Goal: Task Accomplishment & Management: Use online tool/utility

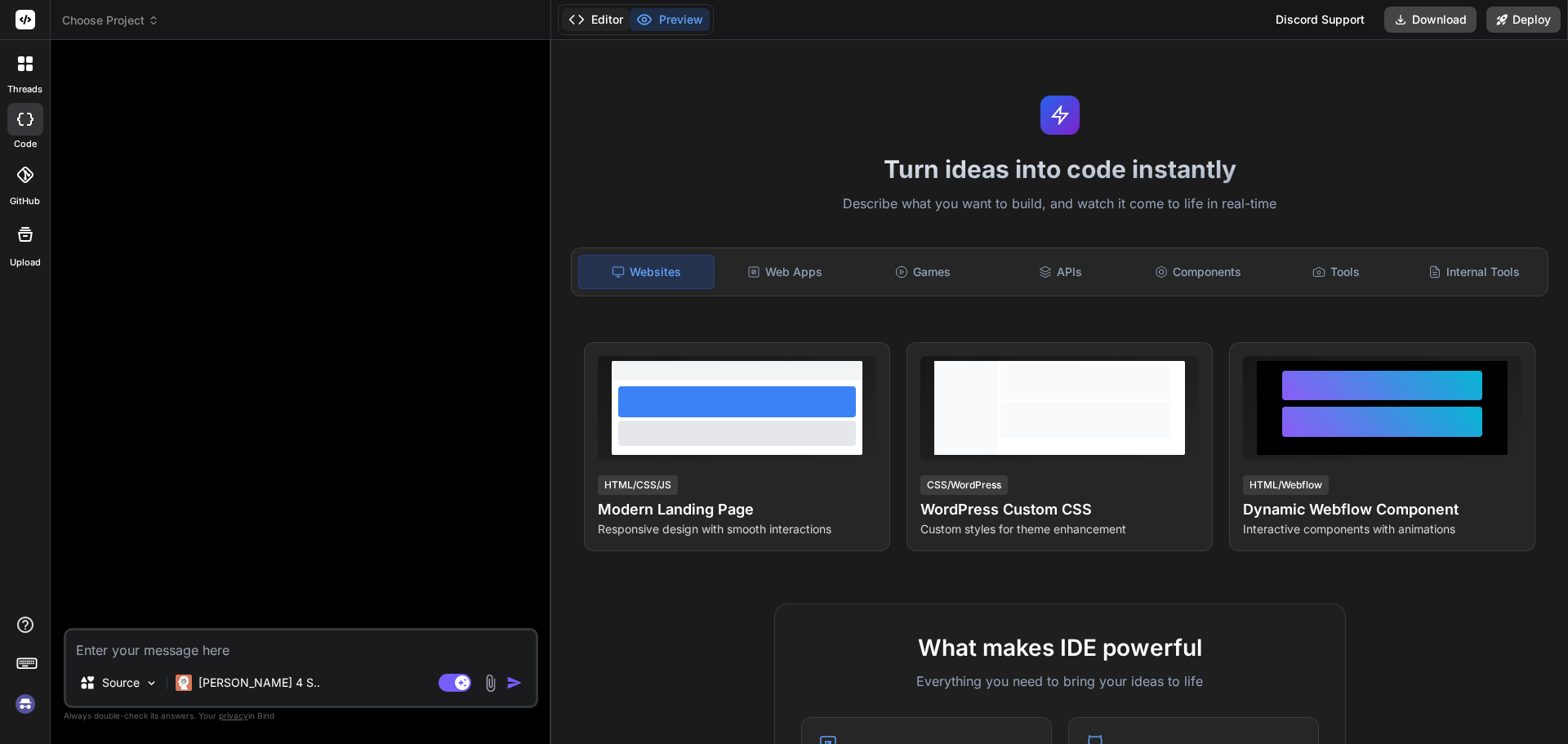
click at [597, 18] on button "Editor" at bounding box center [596, 19] width 68 height 23
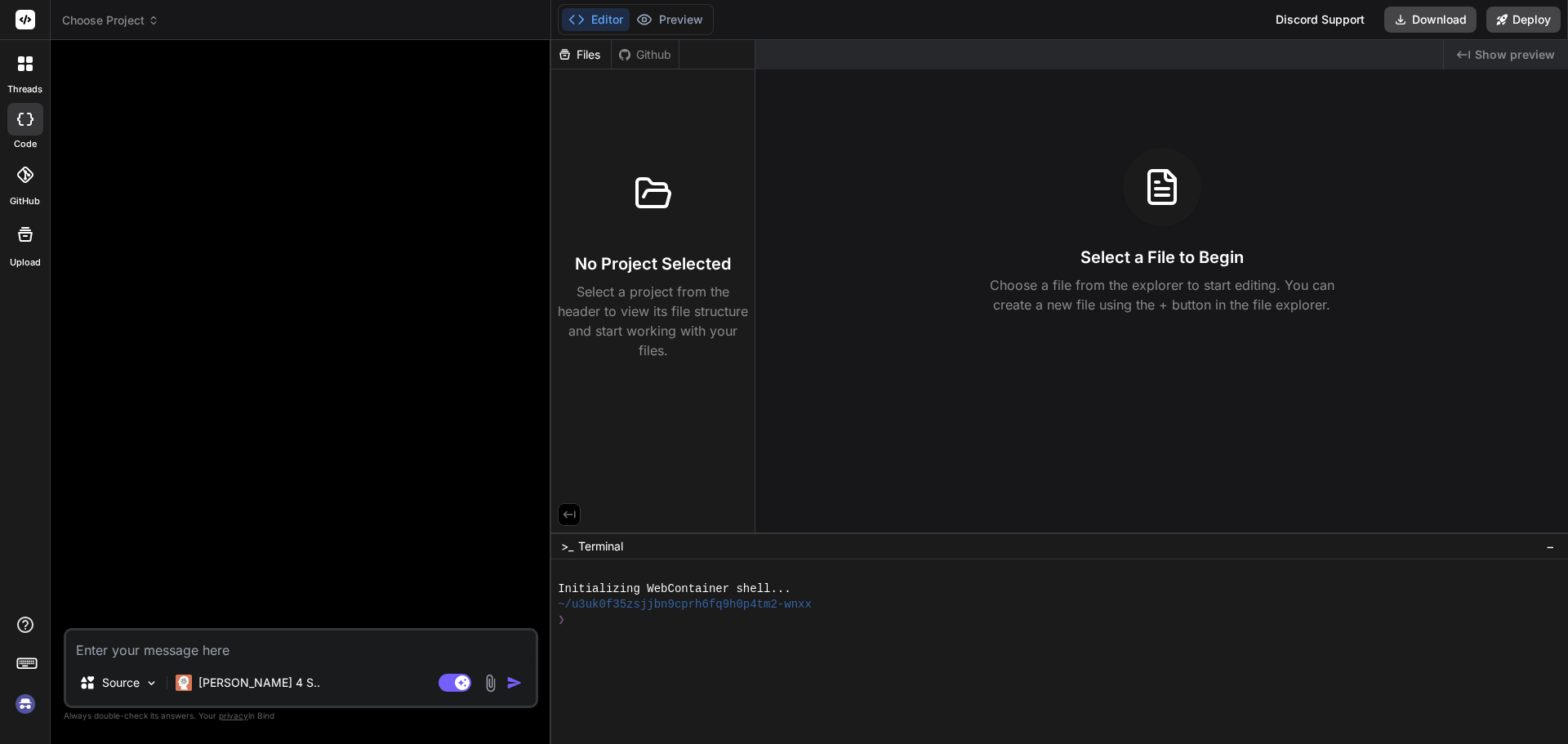
click at [25, 709] on img at bounding box center [25, 704] width 28 height 28
type textarea "x"
click at [645, 53] on div "Github" at bounding box center [645, 55] width 67 height 17
click at [21, 700] on img at bounding box center [25, 704] width 28 height 28
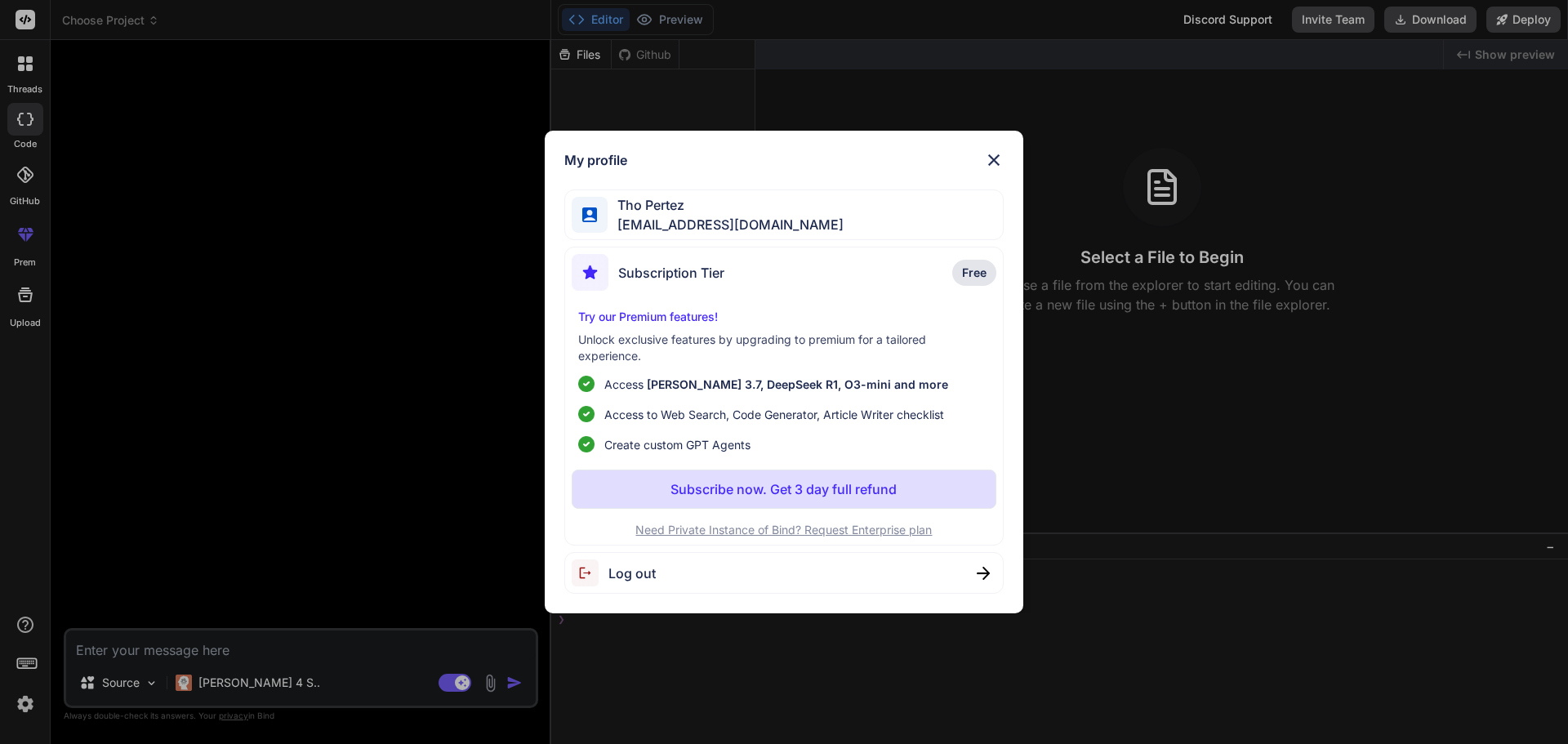
click at [992, 160] on img at bounding box center [994, 160] width 20 height 20
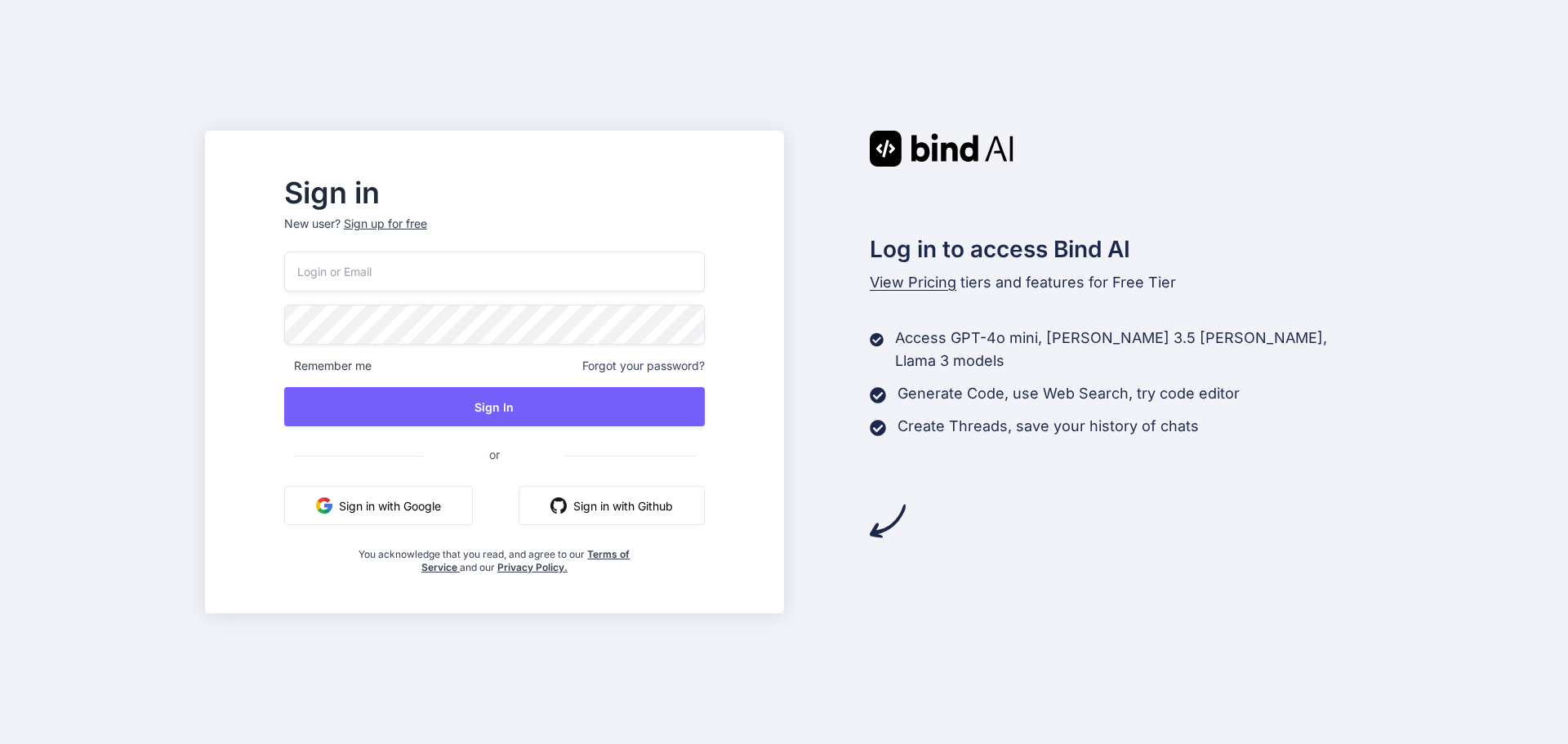
click at [440, 288] on input "email" at bounding box center [494, 271] width 420 height 40
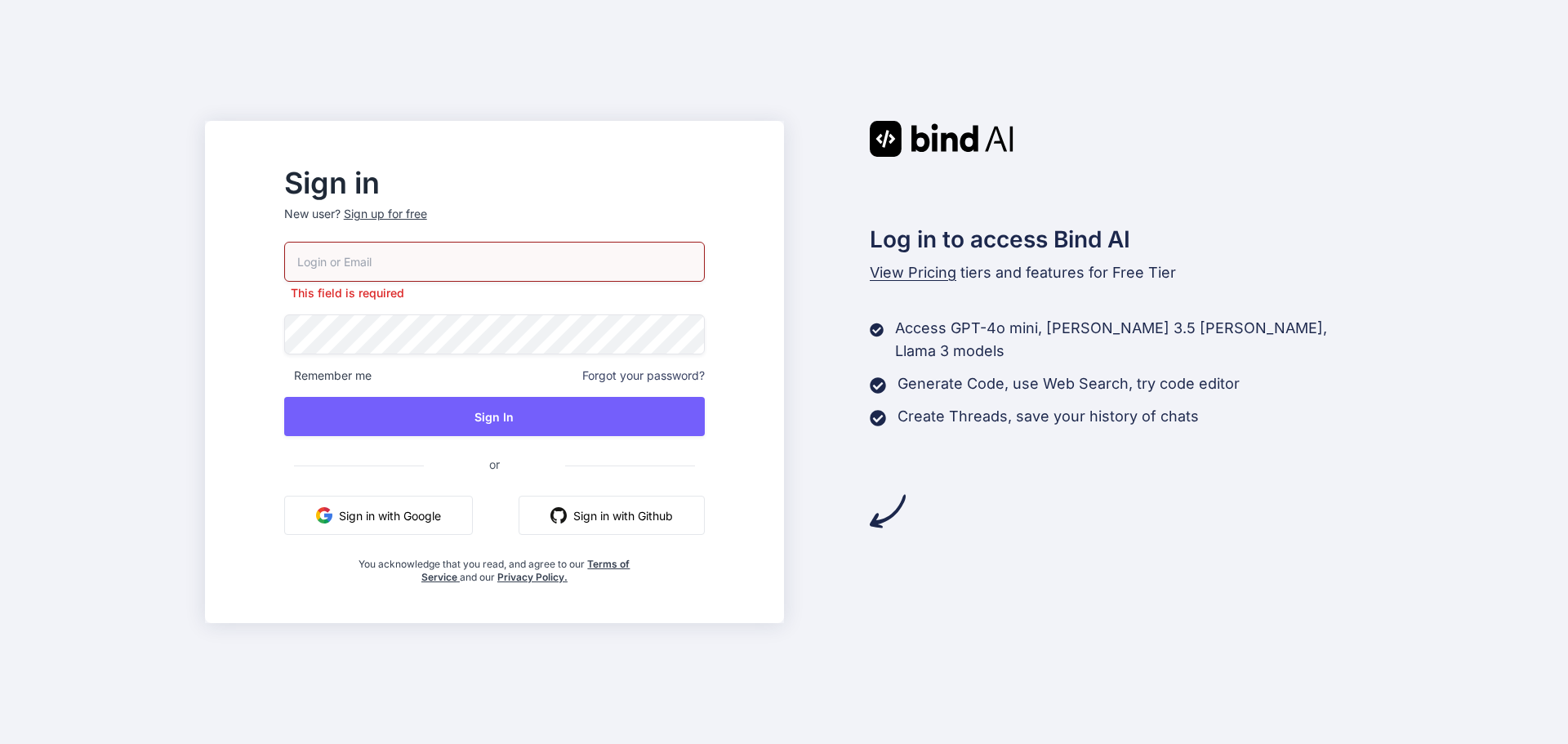
click at [418, 502] on button "Sign in with Google" at bounding box center [378, 515] width 189 height 39
